Goal: Task Accomplishment & Management: Use online tool/utility

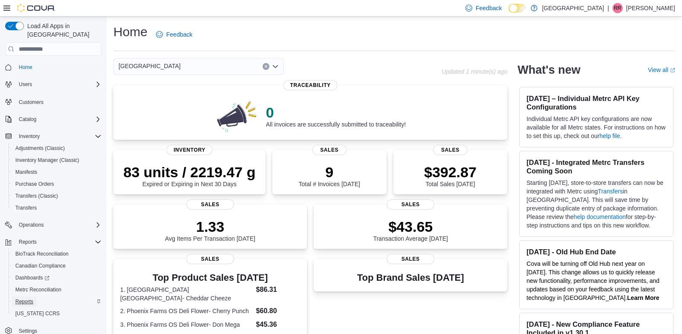
click at [25, 298] on span "Reports" at bounding box center [24, 301] width 18 height 7
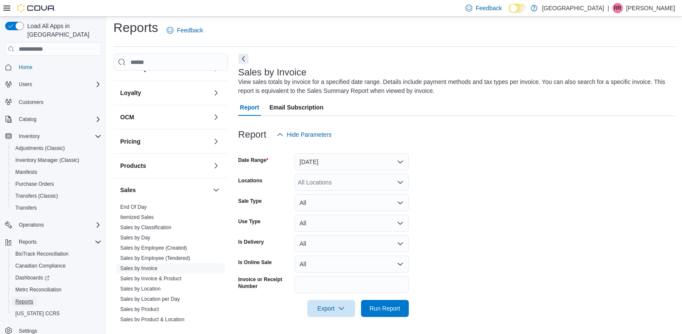
scroll to position [215, 0]
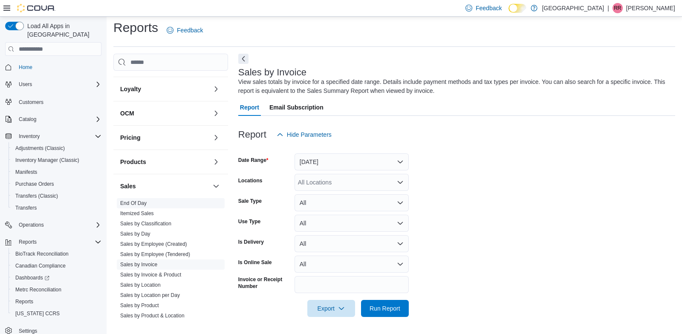
click at [137, 201] on link "End Of Day" at bounding box center [133, 203] width 26 height 6
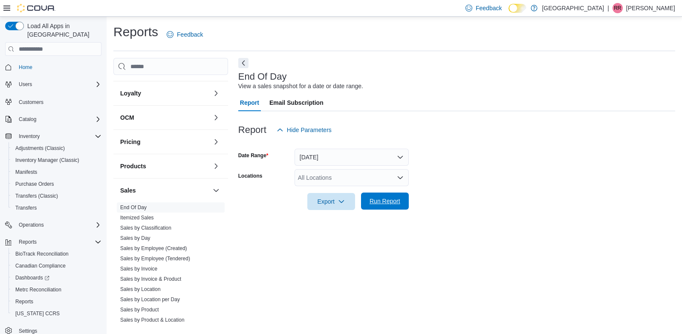
click at [382, 203] on span "Run Report" at bounding box center [384, 201] width 31 height 9
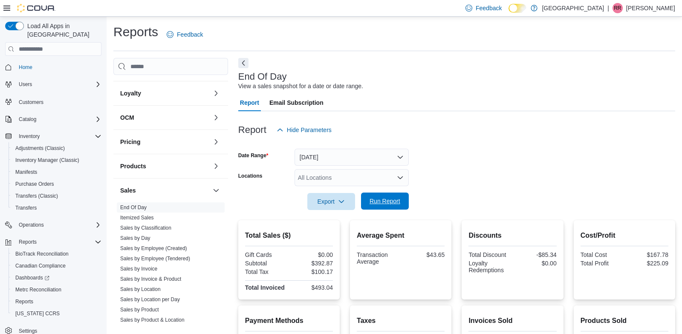
click at [393, 196] on span "Run Report" at bounding box center [385, 201] width 38 height 17
